Goal: Task Accomplishment & Management: Manage account settings

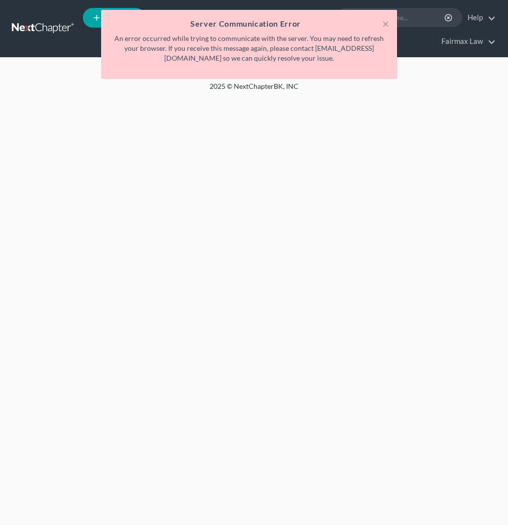
drag, startPoint x: 247, startPoint y: 200, endPoint x: 247, endPoint y: 194, distance: 6.4
click at [247, 198] on div "Home New Case Client Portal Directory Cases Fairmax Law jan@fairmaxlaw.com My A…" at bounding box center [254, 262] width 508 height 525
click at [277, 229] on div "Home New Case Client Portal Directory Cases Fairmax Law jan@fairmaxlaw.com My A…" at bounding box center [254, 262] width 508 height 525
